Goal: Check status: Check status

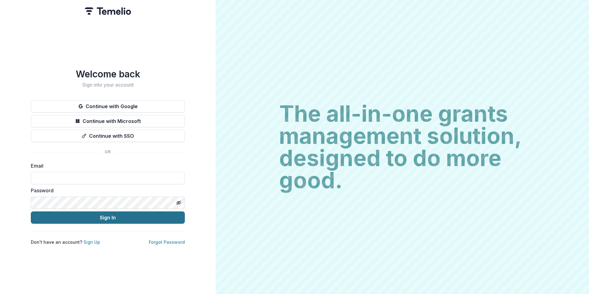
type input "**********"
click at [100, 218] on button "Sign In" at bounding box center [108, 217] width 154 height 12
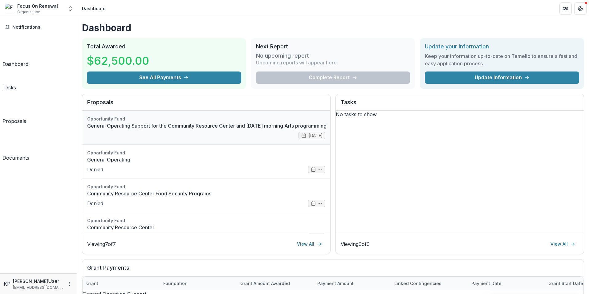
click at [209, 128] on link "General Operating Support for the Community Resource Center and Saturday mornin…" at bounding box center [206, 125] width 239 height 7
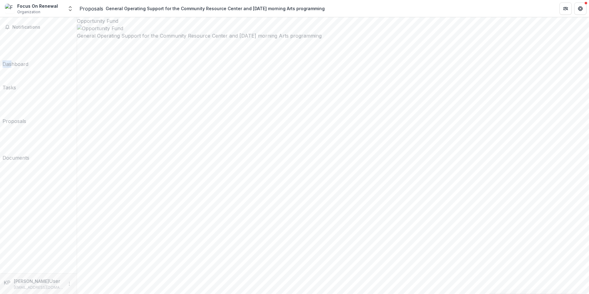
click at [21, 33] on div "Notifications Dashboard Tasks Proposals Documents" at bounding box center [38, 145] width 77 height 256
drag, startPoint x: 21, startPoint y: 33, endPoint x: 21, endPoint y: 38, distance: 4.9
click at [21, 60] on div "Dashboard" at bounding box center [15, 63] width 26 height 7
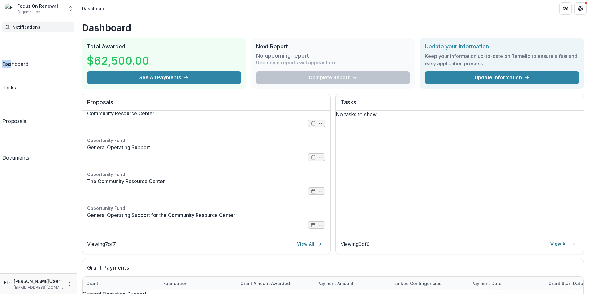
click at [21, 27] on span "Notifications" at bounding box center [41, 27] width 59 height 5
